Goal: Use online tool/utility: Utilize a website feature to perform a specific function

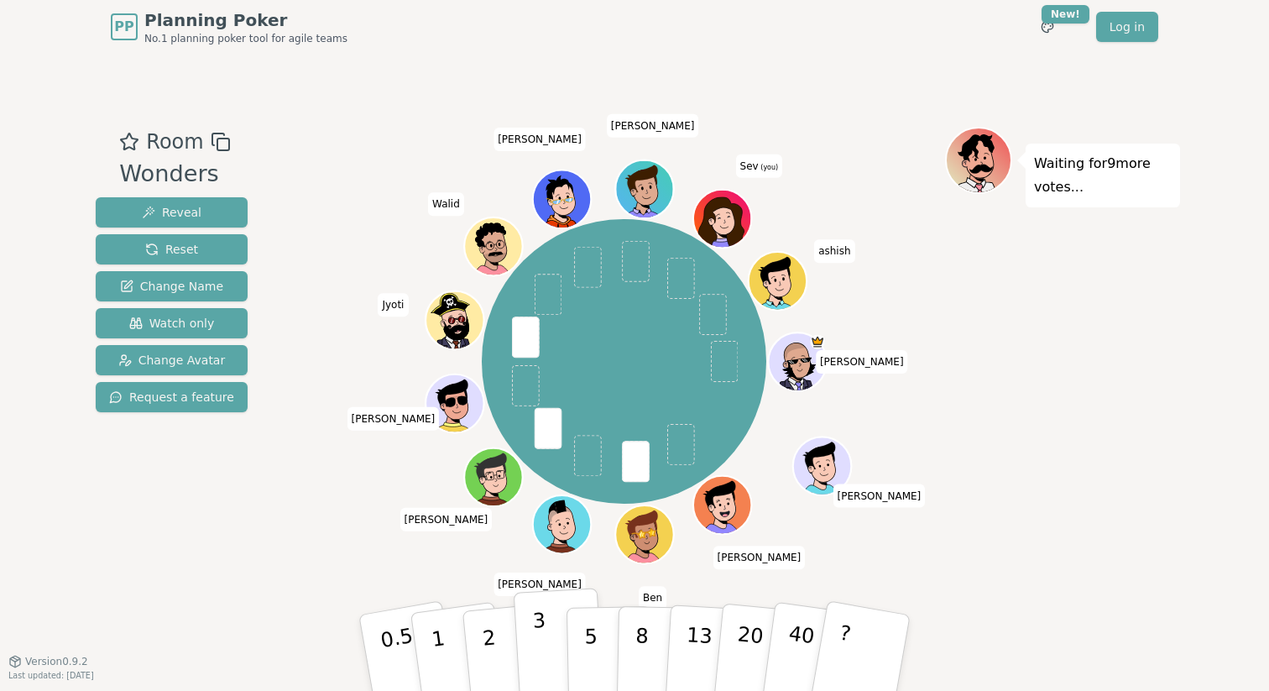
click at [546, 627] on button "3" at bounding box center [559, 652] width 91 height 131
click at [581, 644] on button "5" at bounding box center [609, 653] width 86 height 128
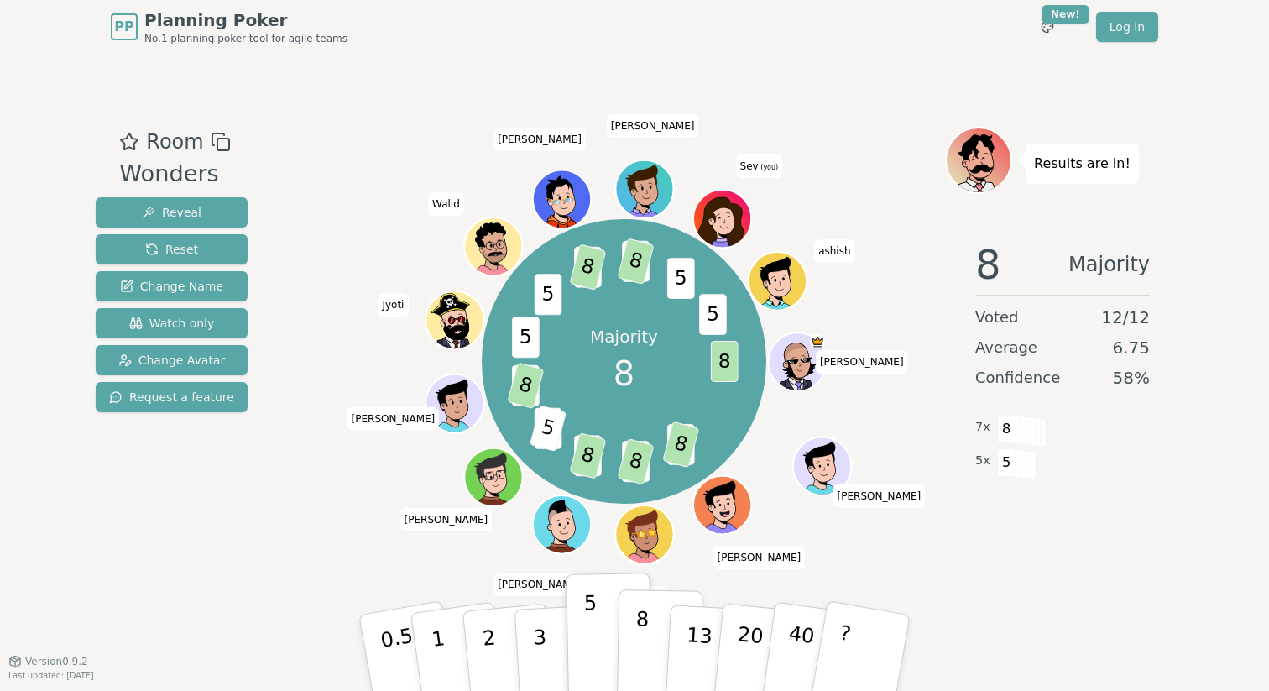
click at [640, 647] on p "8" at bounding box center [641, 652] width 14 height 91
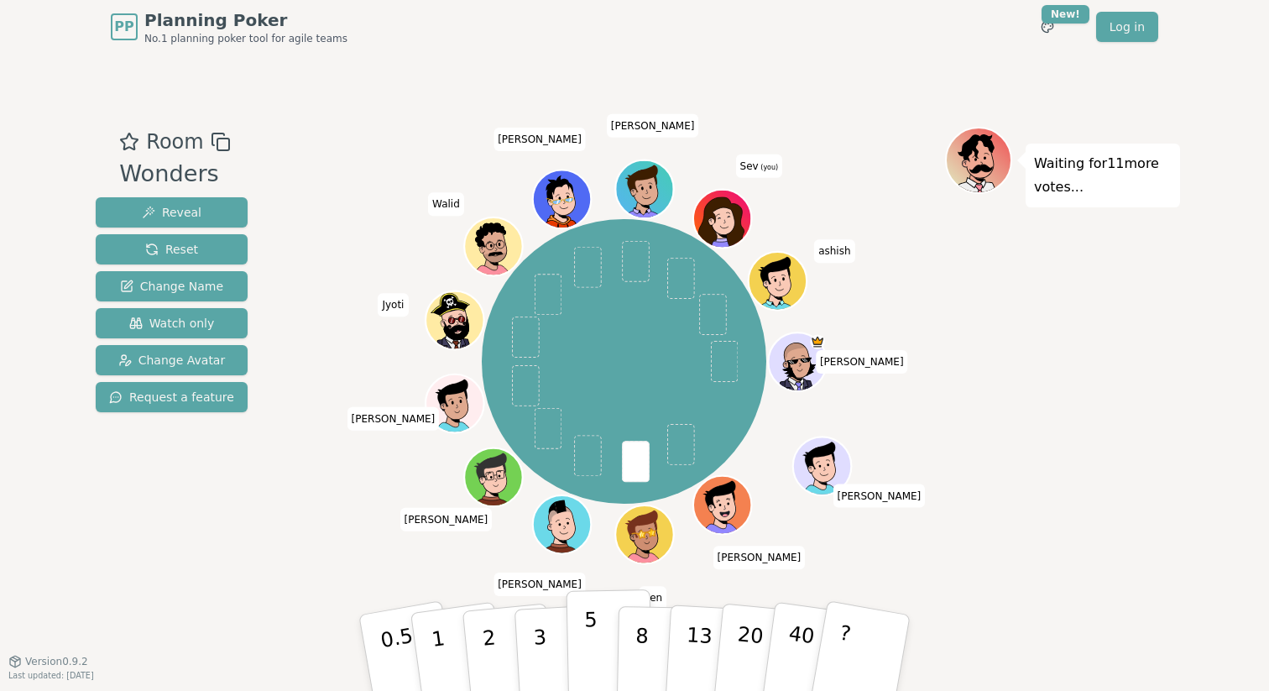
click at [581, 634] on button "5" at bounding box center [609, 653] width 86 height 128
click at [593, 608] on p "5" at bounding box center [591, 653] width 14 height 91
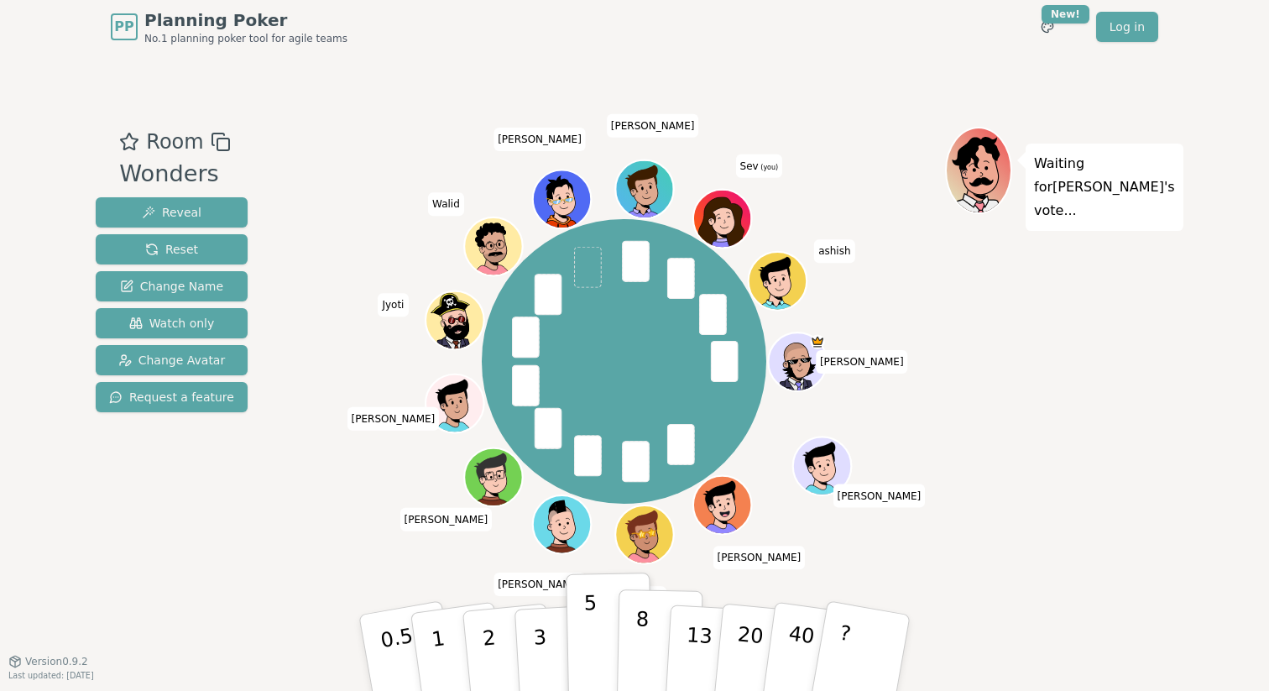
click at [655, 626] on button "8" at bounding box center [660, 653] width 86 height 128
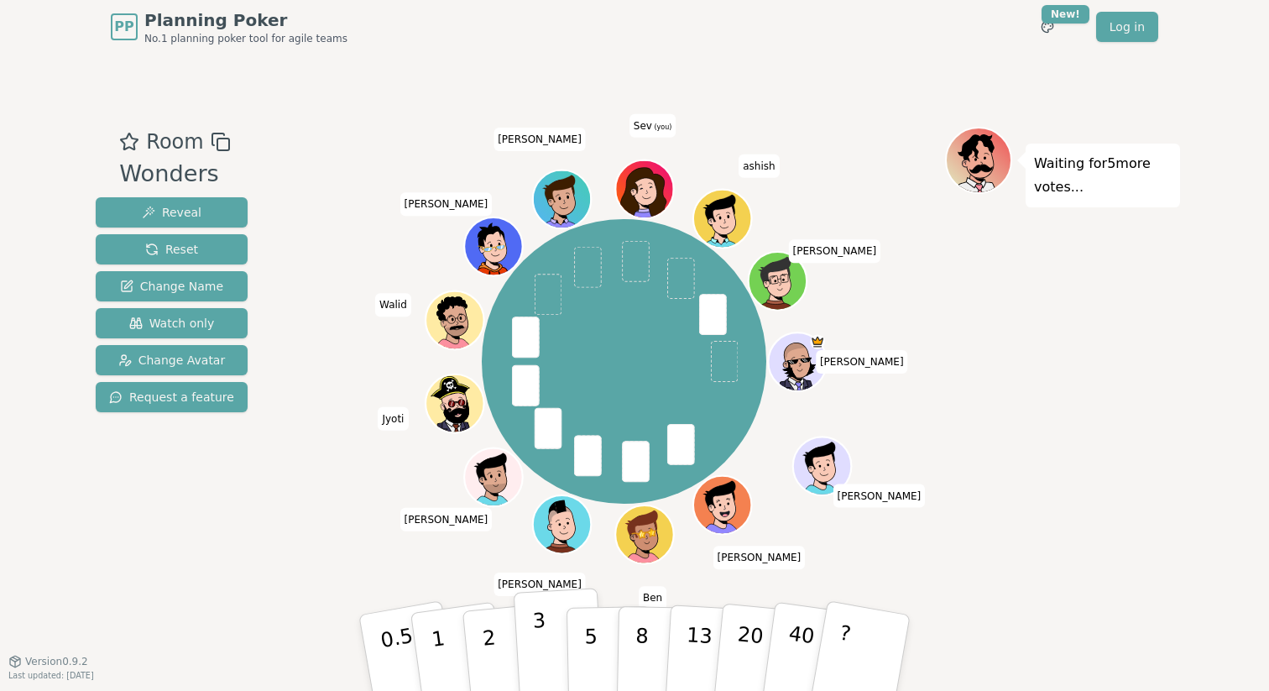
click at [538, 644] on p "3" at bounding box center [541, 653] width 18 height 91
click at [601, 665] on button "5" at bounding box center [609, 653] width 86 height 128
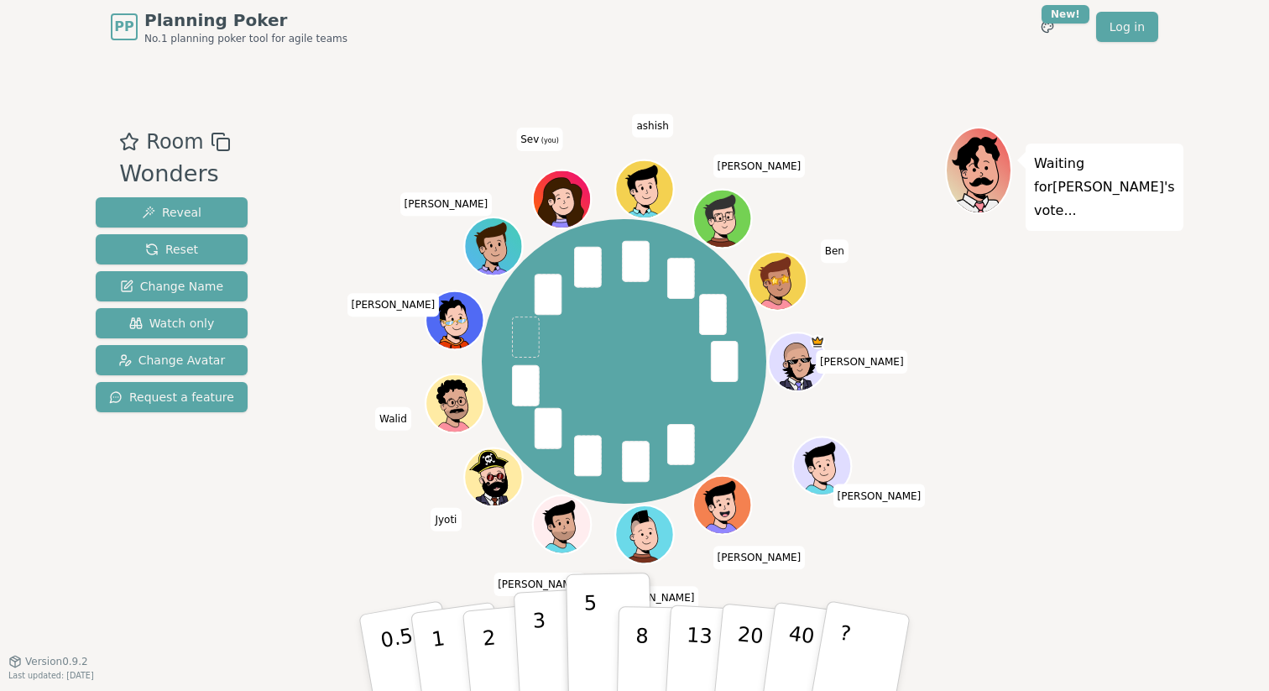
click at [555, 655] on button "3" at bounding box center [559, 652] width 91 height 131
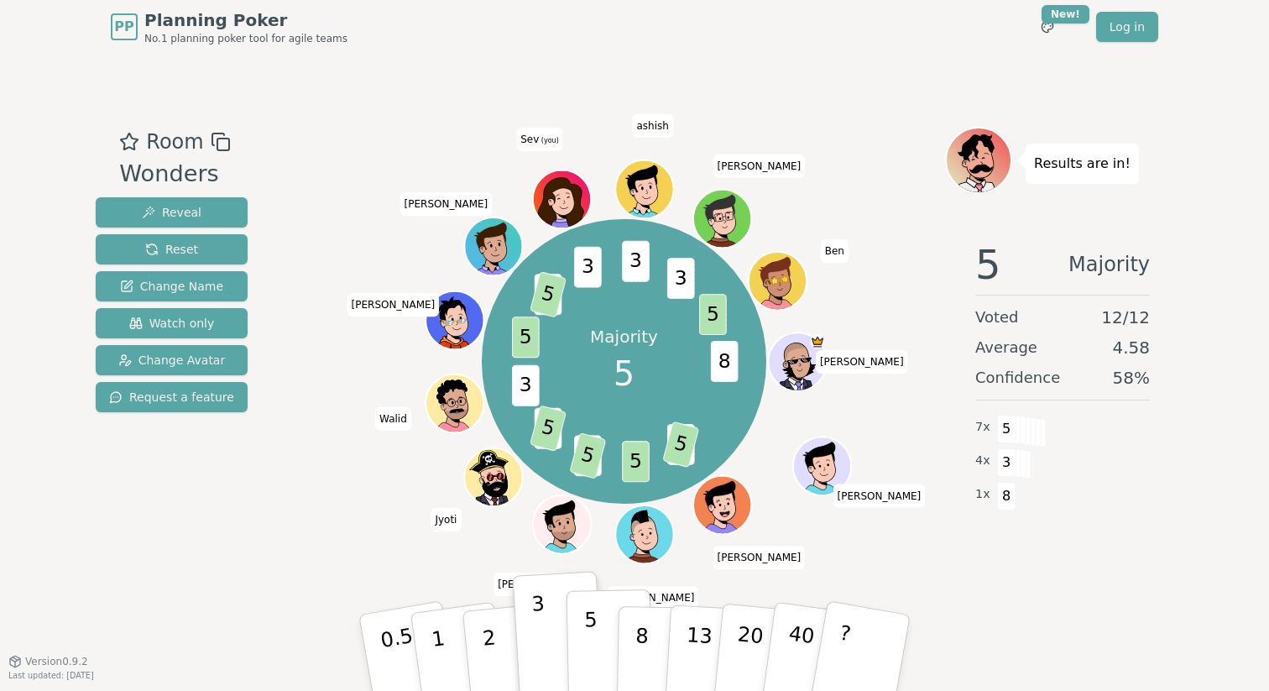
click at [587, 630] on p "5" at bounding box center [591, 653] width 14 height 91
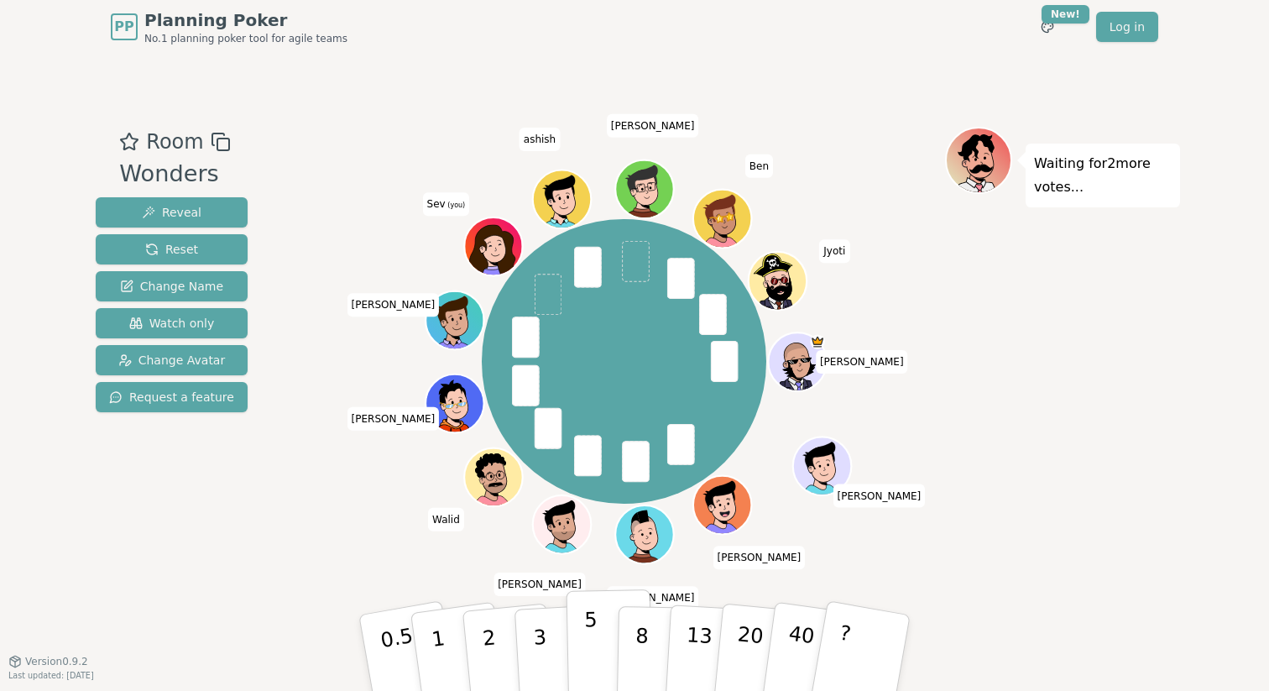
click at [587, 633] on p "5" at bounding box center [591, 653] width 14 height 91
